Goal: Register for event/course: Register for event/course

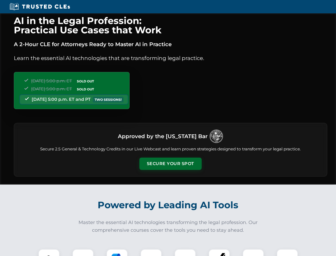
click at [170, 163] on button "Secure Your Spot" at bounding box center [170, 163] width 62 height 12
click at [49, 252] on img at bounding box center [48, 259] width 15 height 15
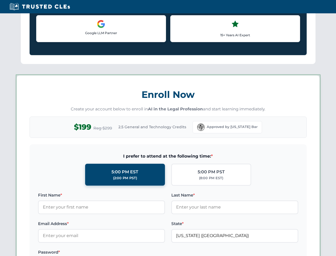
click at [117, 252] on label "Password *" at bounding box center [101, 252] width 127 height 6
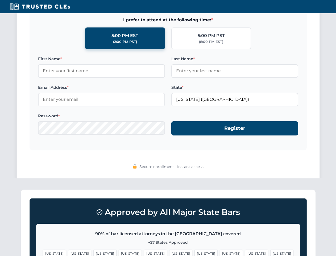
click at [245, 252] on span "[US_STATE]" at bounding box center [256, 253] width 23 height 8
